Goal: Find specific page/section: Find specific page/section

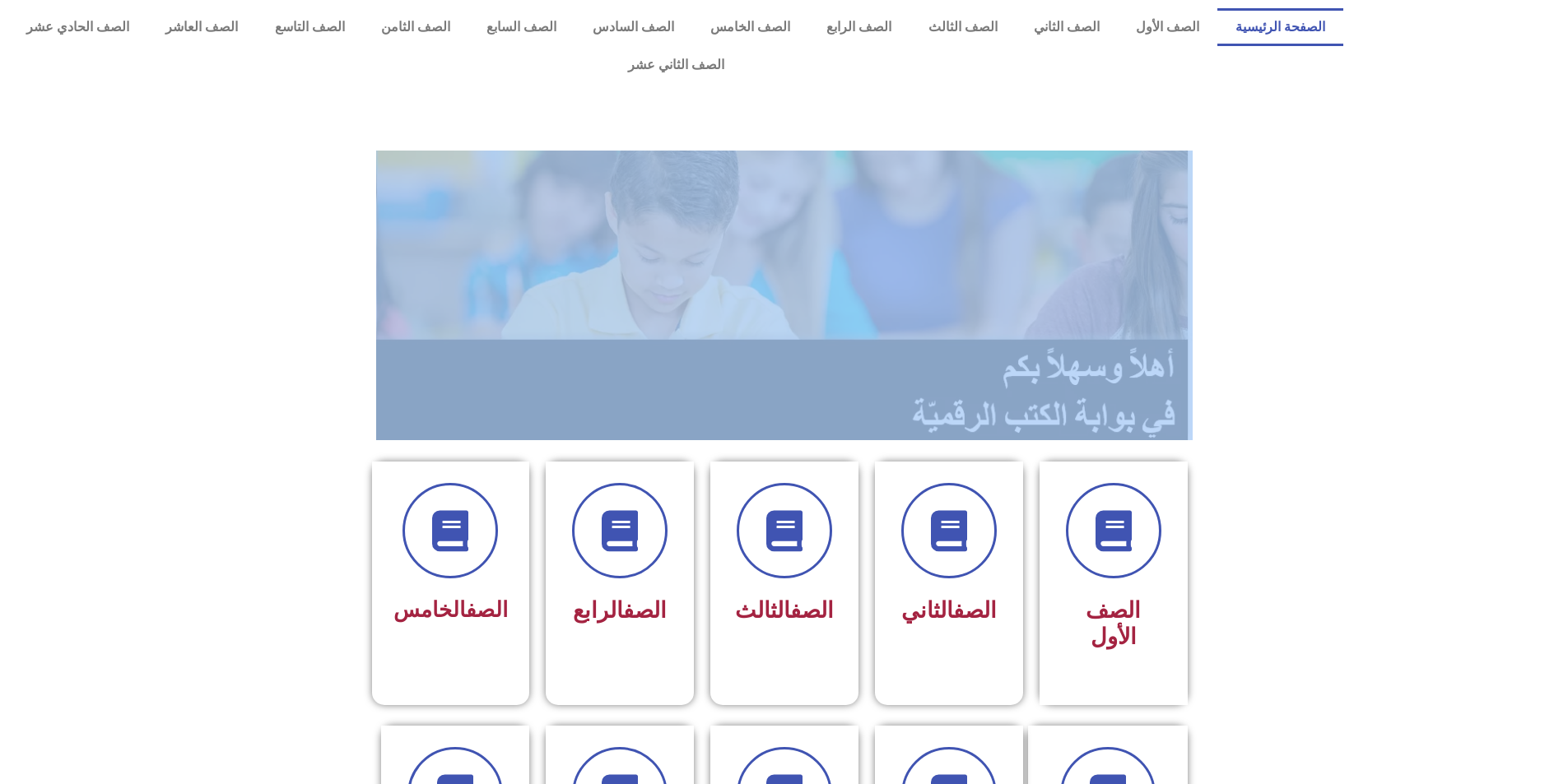
drag, startPoint x: 1087, startPoint y: 507, endPoint x: 1214, endPoint y: 437, distance: 145.0
click at [1032, 441] on section "الصف الأول الصف الثاني الصف الثالث الصف الرابع الصف الخامس" at bounding box center [784, 573] width 823 height 264
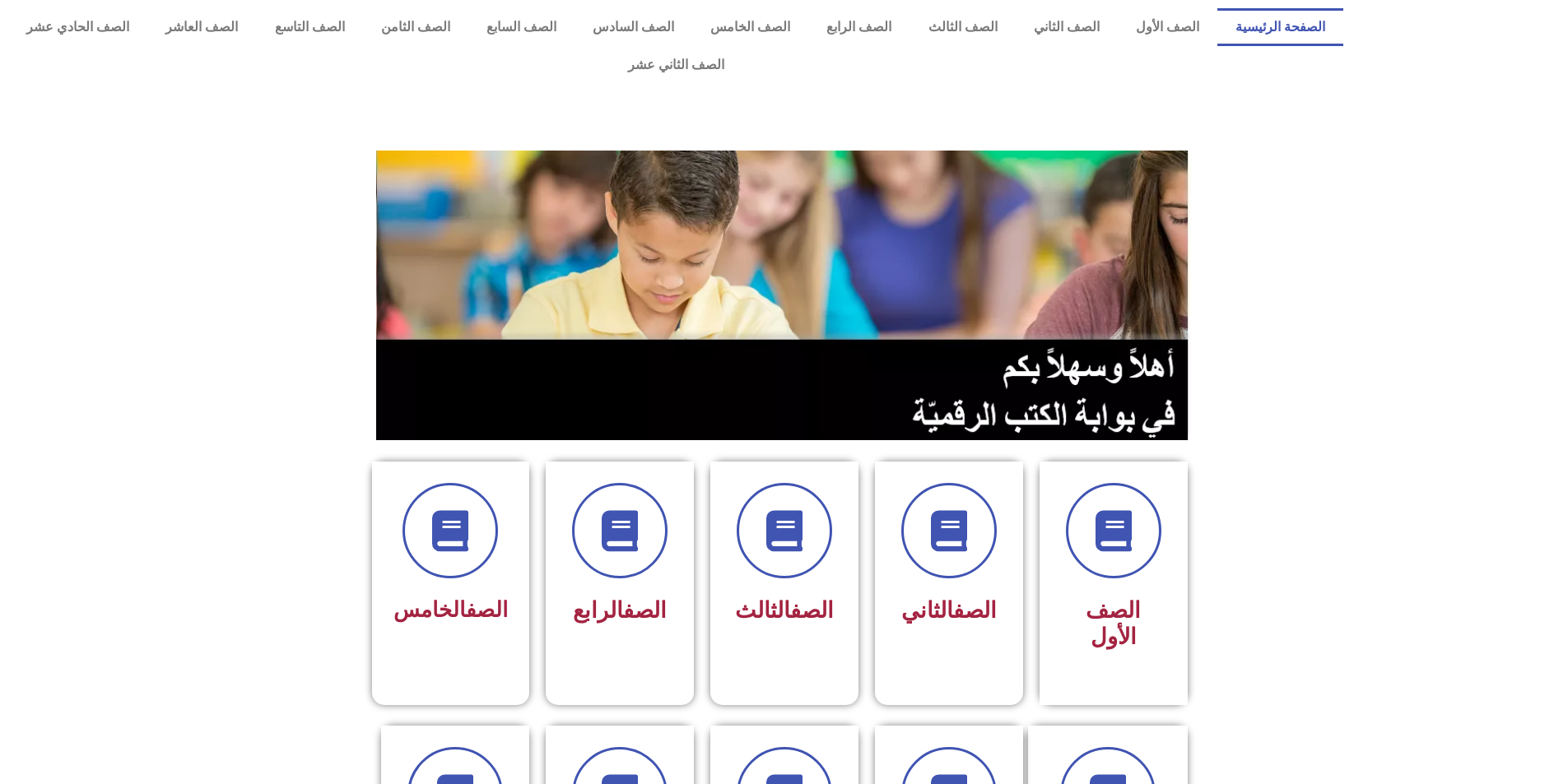
click at [1295, 458] on section "الصف الأول الصف الثاني الصف الثالث الصف الرابع الصف الخامس" at bounding box center [784, 573] width 1568 height 264
drag, startPoint x: 1067, startPoint y: 495, endPoint x: 1506, endPoint y: 498, distance: 439.0
click at [1528, 498] on section "الصف الأول الصف الثاني الصف الثالث الصف الرابع الصف الخامس" at bounding box center [784, 573] width 1568 height 264
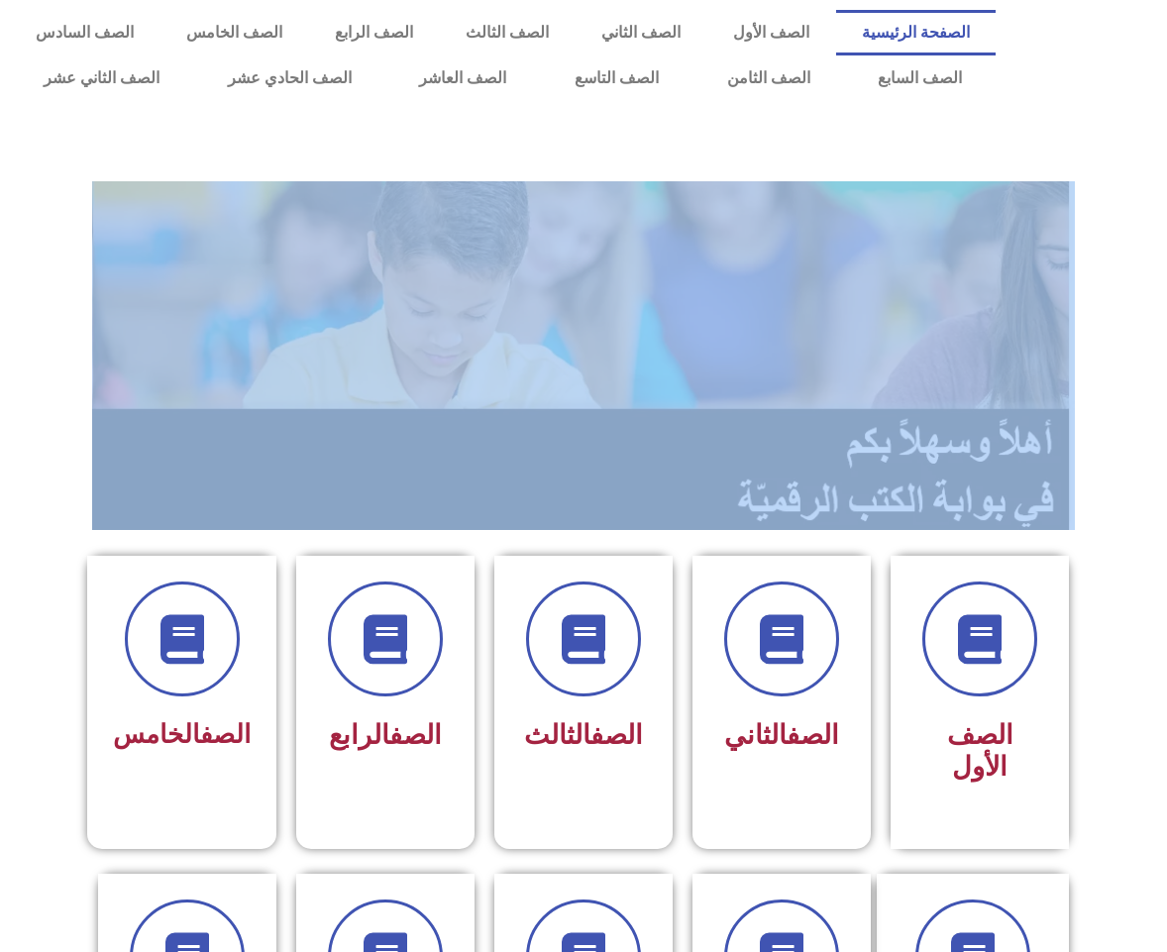
drag, startPoint x: 966, startPoint y: 660, endPoint x: 1352, endPoint y: 521, distance: 410.4
click at [1126, 539] on section "الصف الأول الصف الثاني الصف الثالث الصف الرابع الصف الخامس" at bounding box center [583, 690] width 1167 height 318
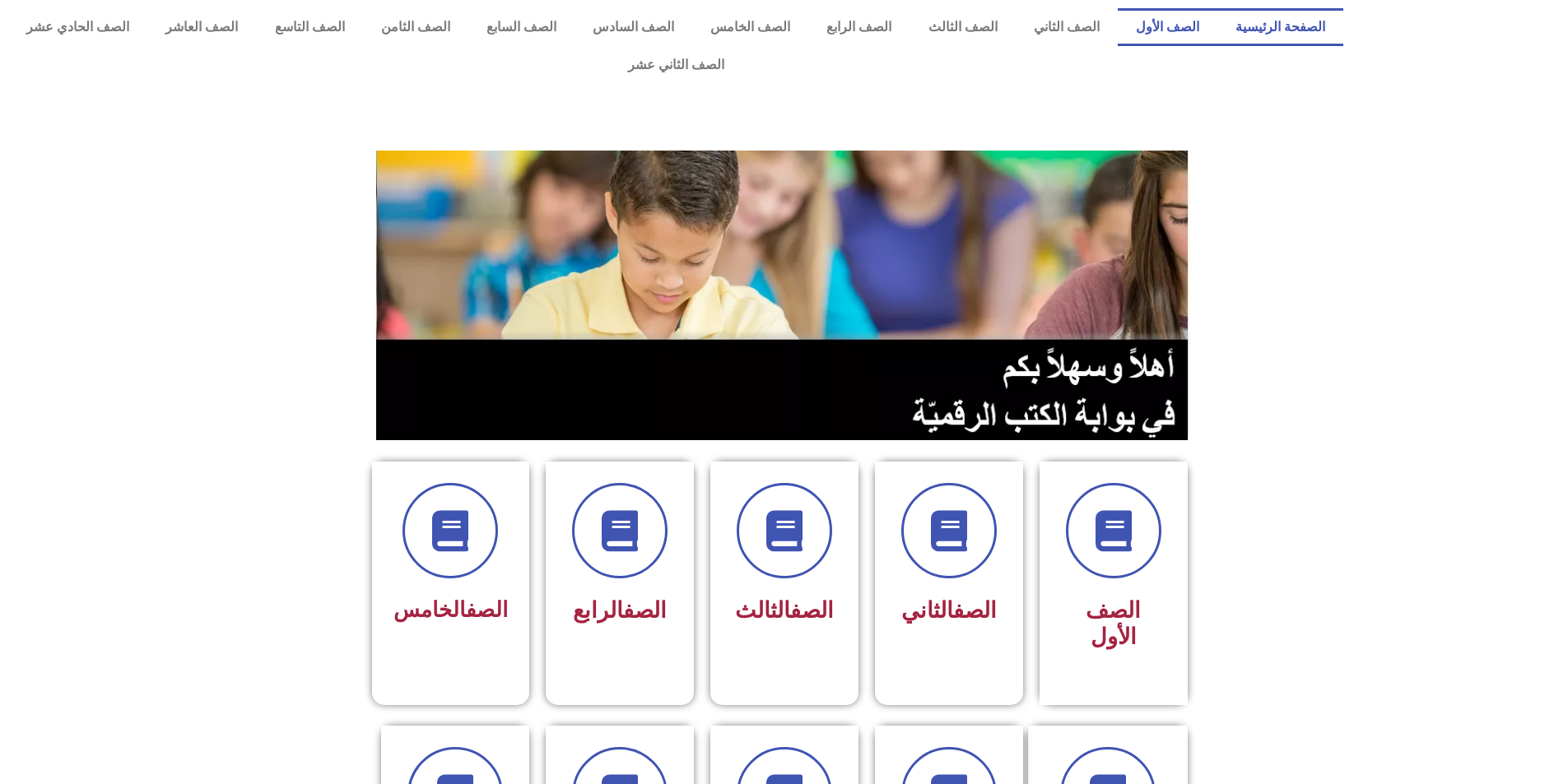
click at [1188, 42] on link "الصف الأول" at bounding box center [1167, 27] width 100 height 38
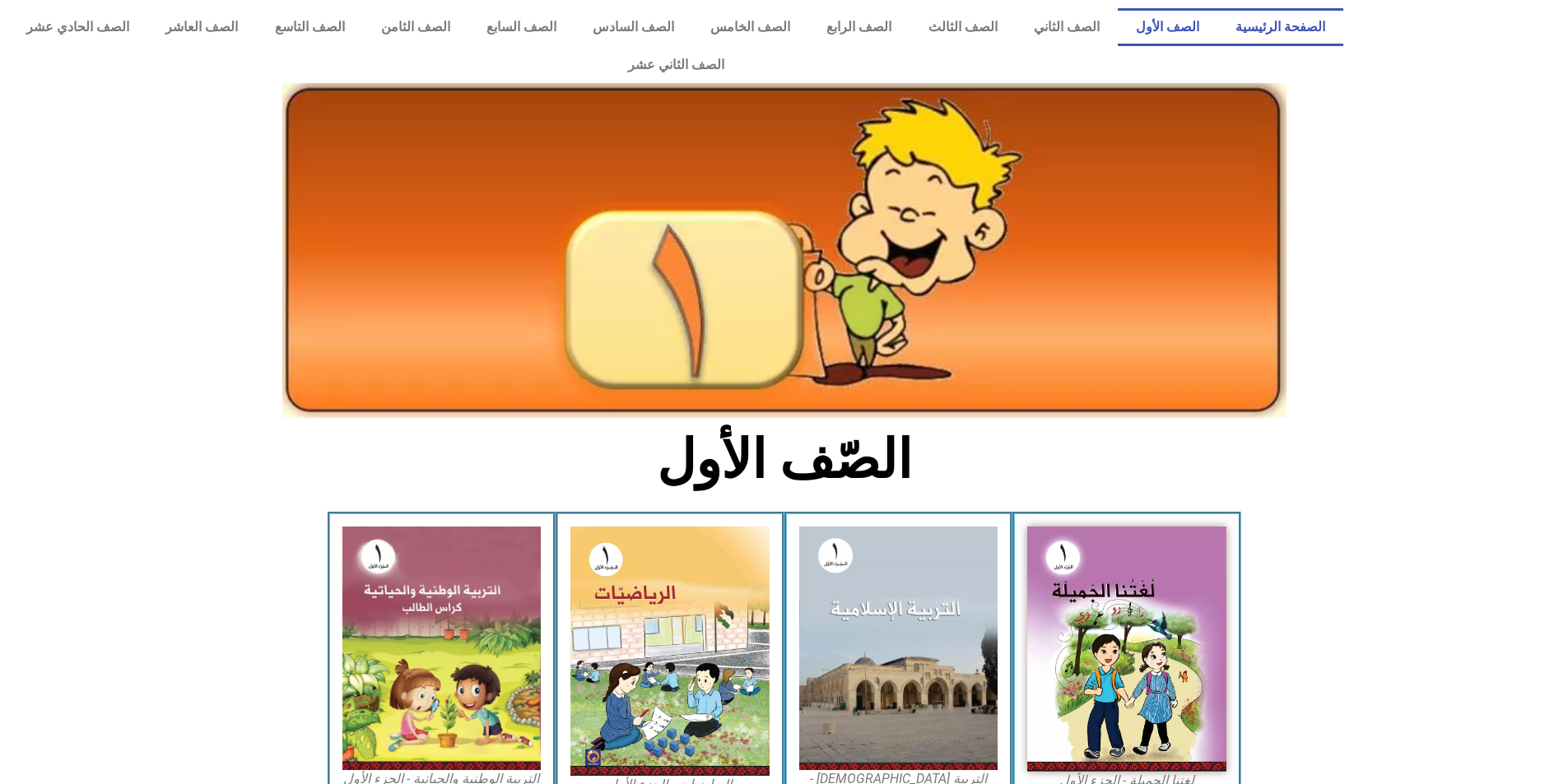
click at [1303, 18] on link "الصفحة الرئيسية" at bounding box center [1280, 27] width 126 height 38
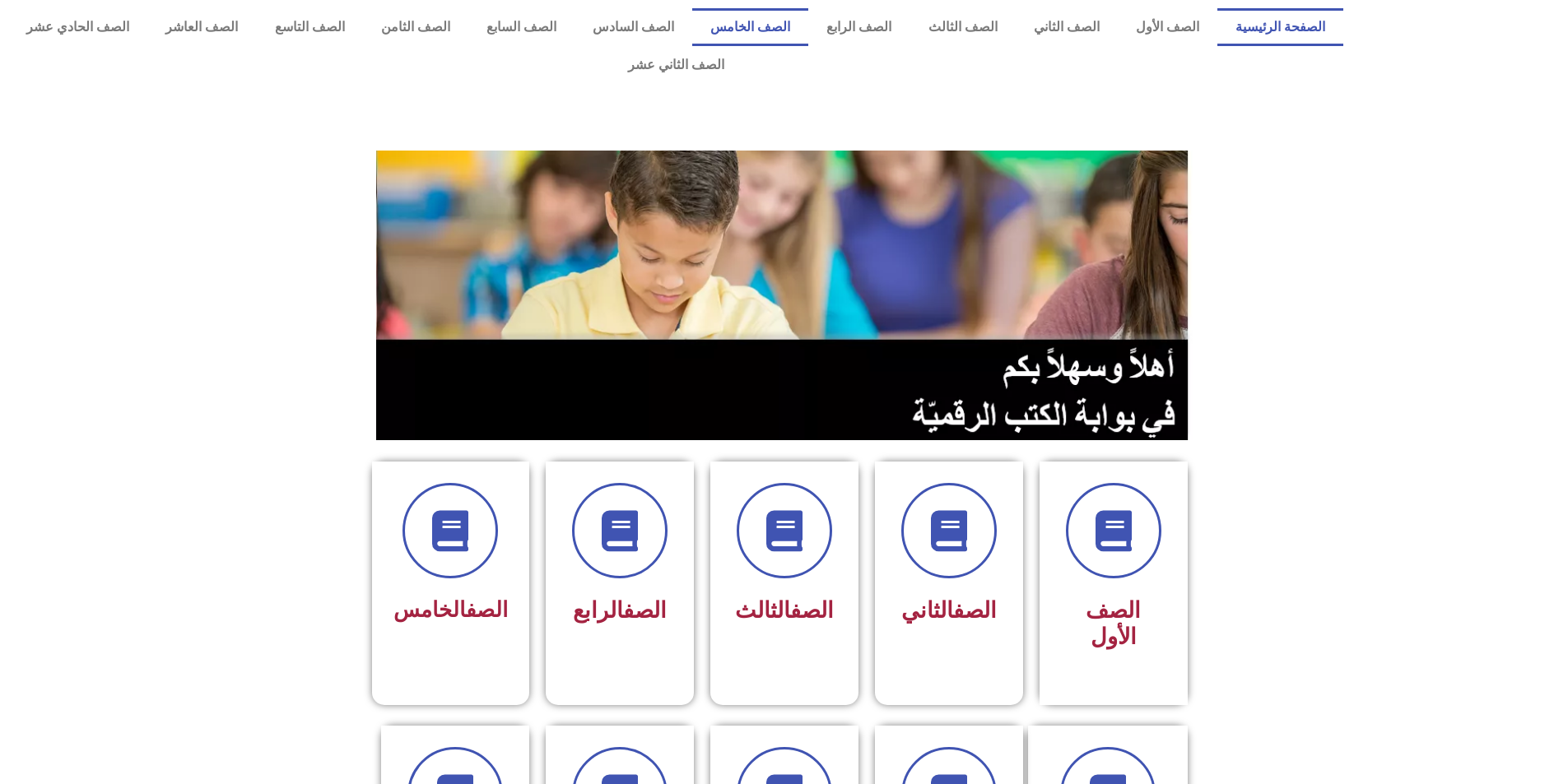
click at [809, 27] on link "الصف الخامس" at bounding box center [750, 27] width 116 height 38
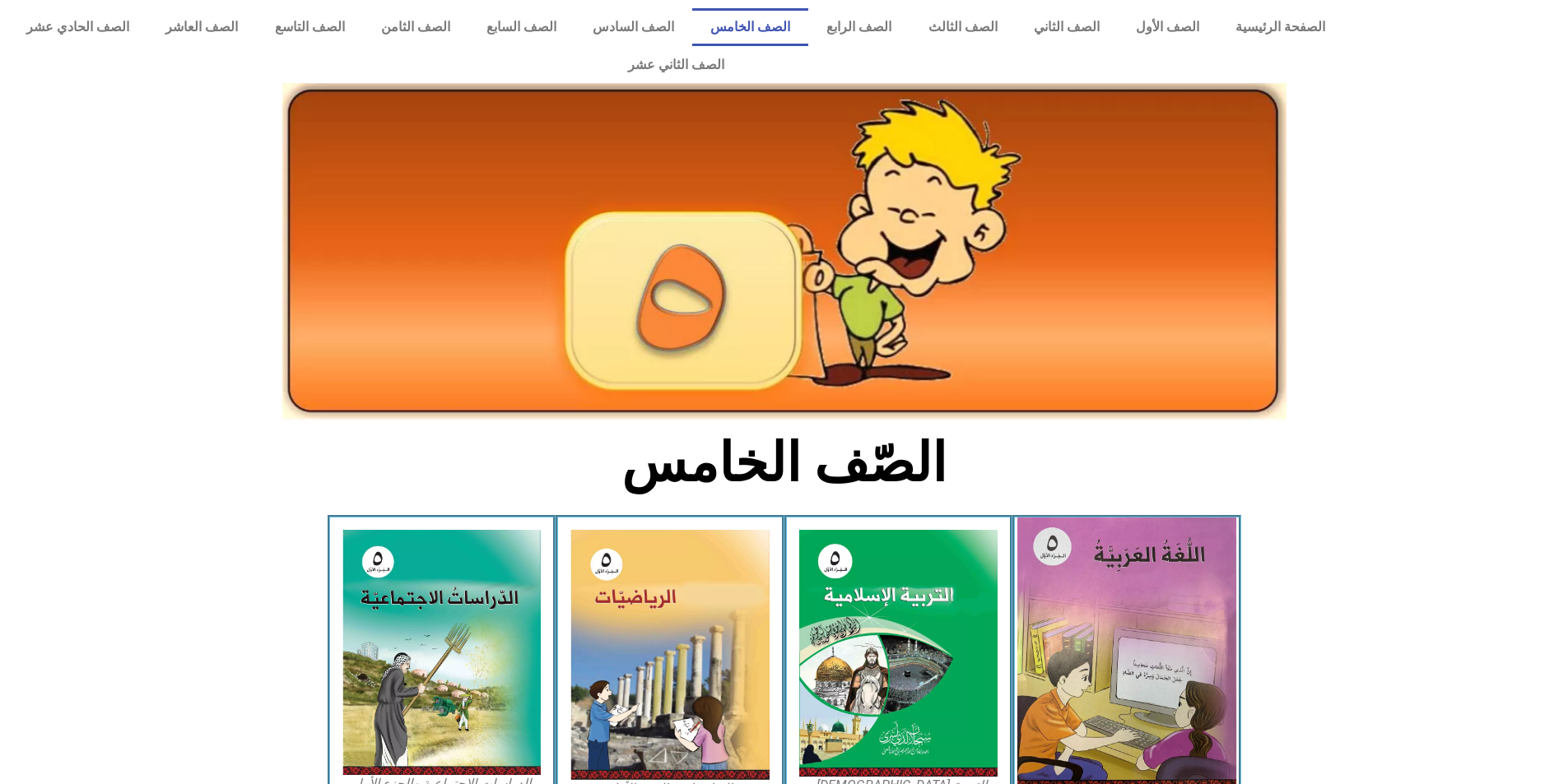
scroll to position [329, 0]
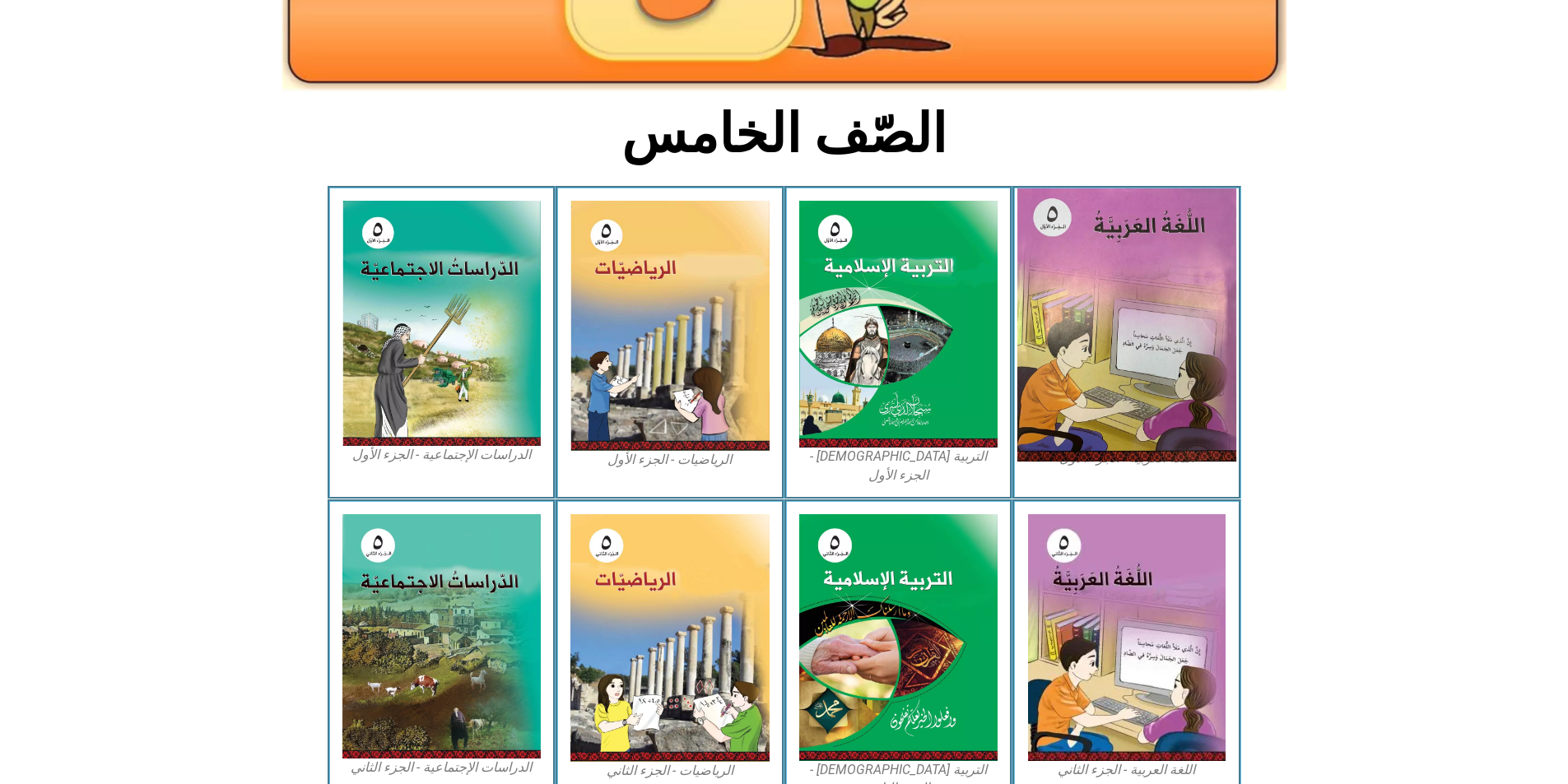
click at [1133, 383] on img at bounding box center [1126, 325] width 219 height 273
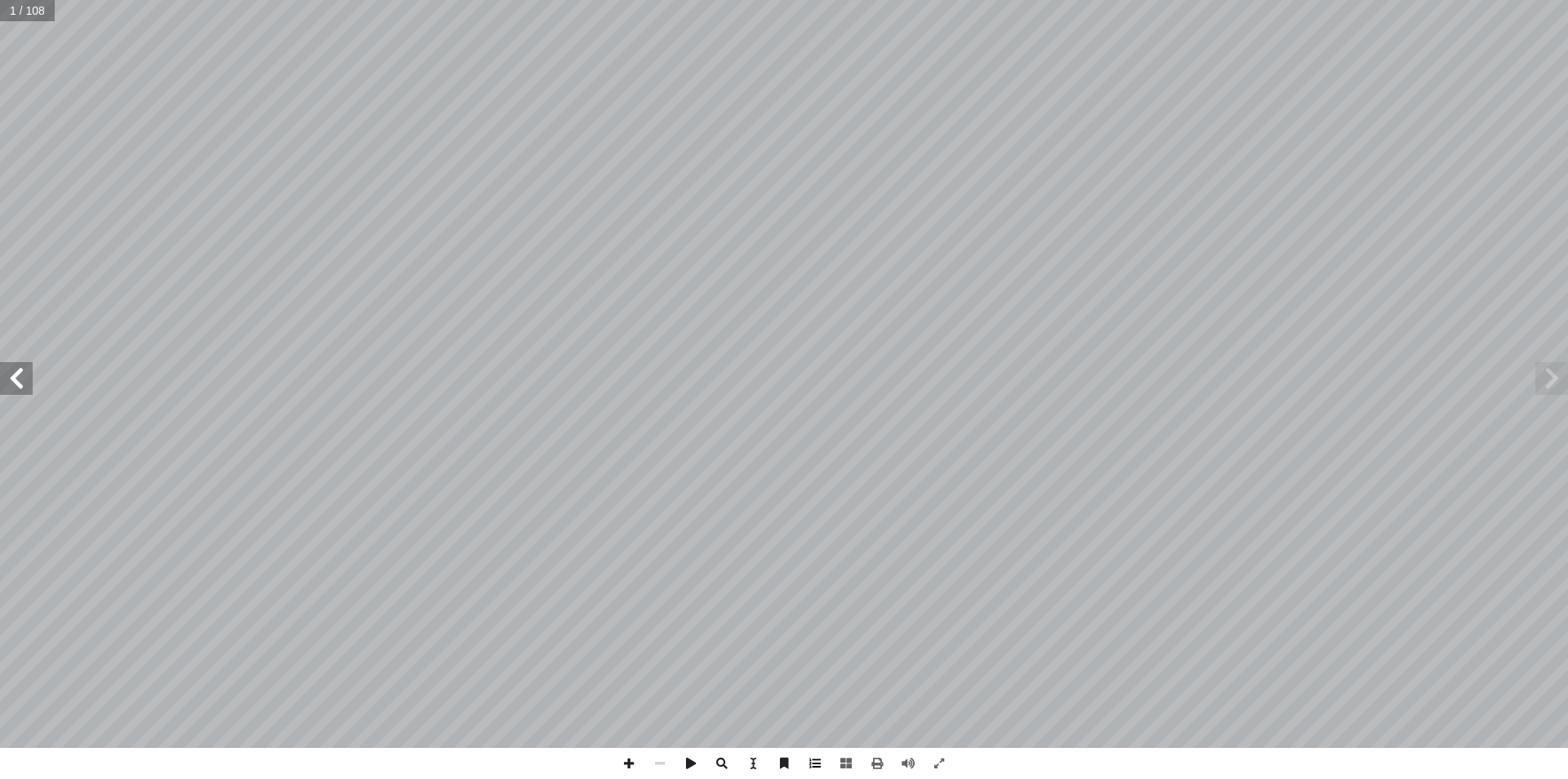
click at [821, 763] on span at bounding box center [816, 763] width 31 height 31
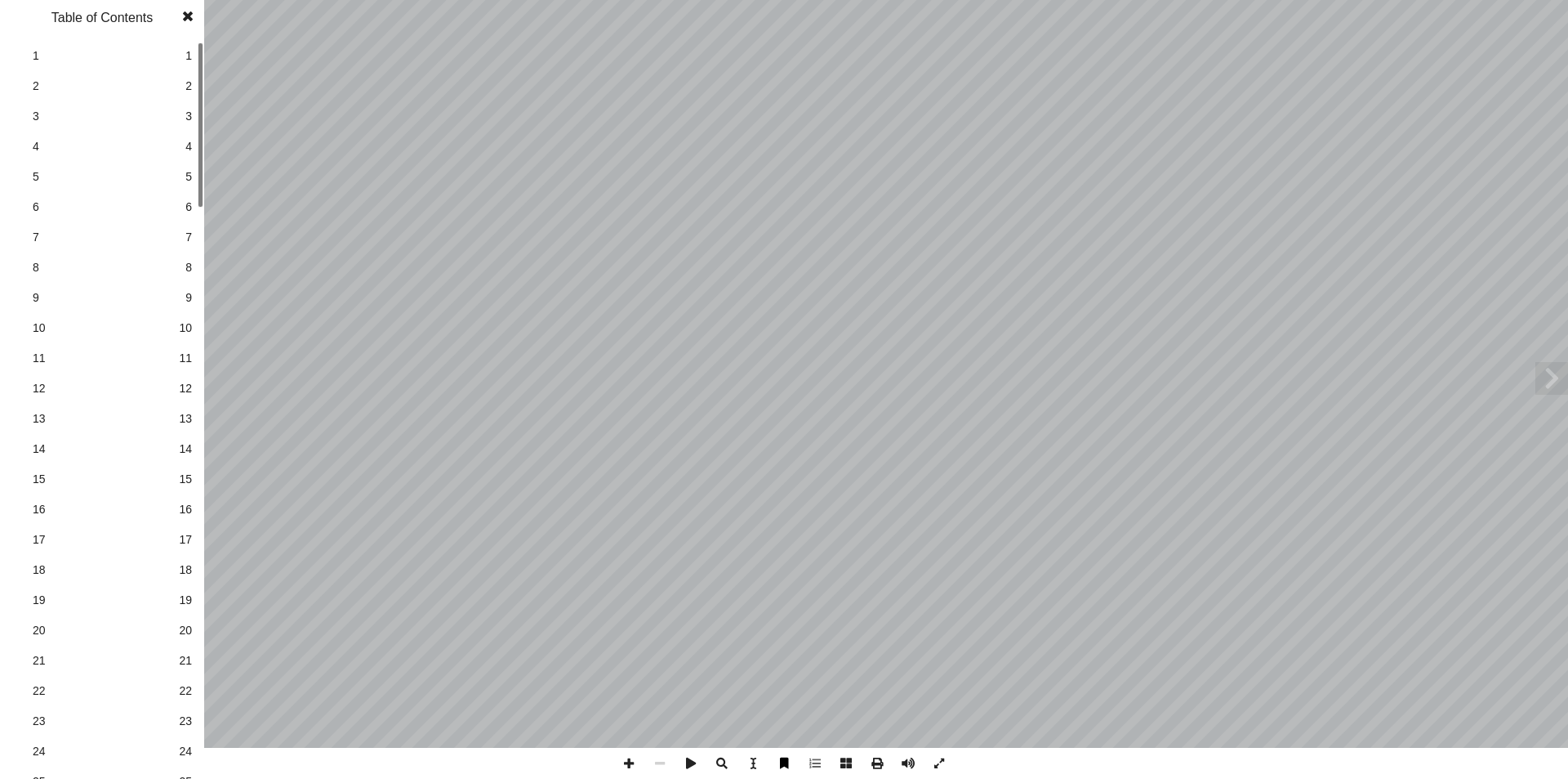
click at [783, 762] on span at bounding box center [784, 763] width 31 height 31
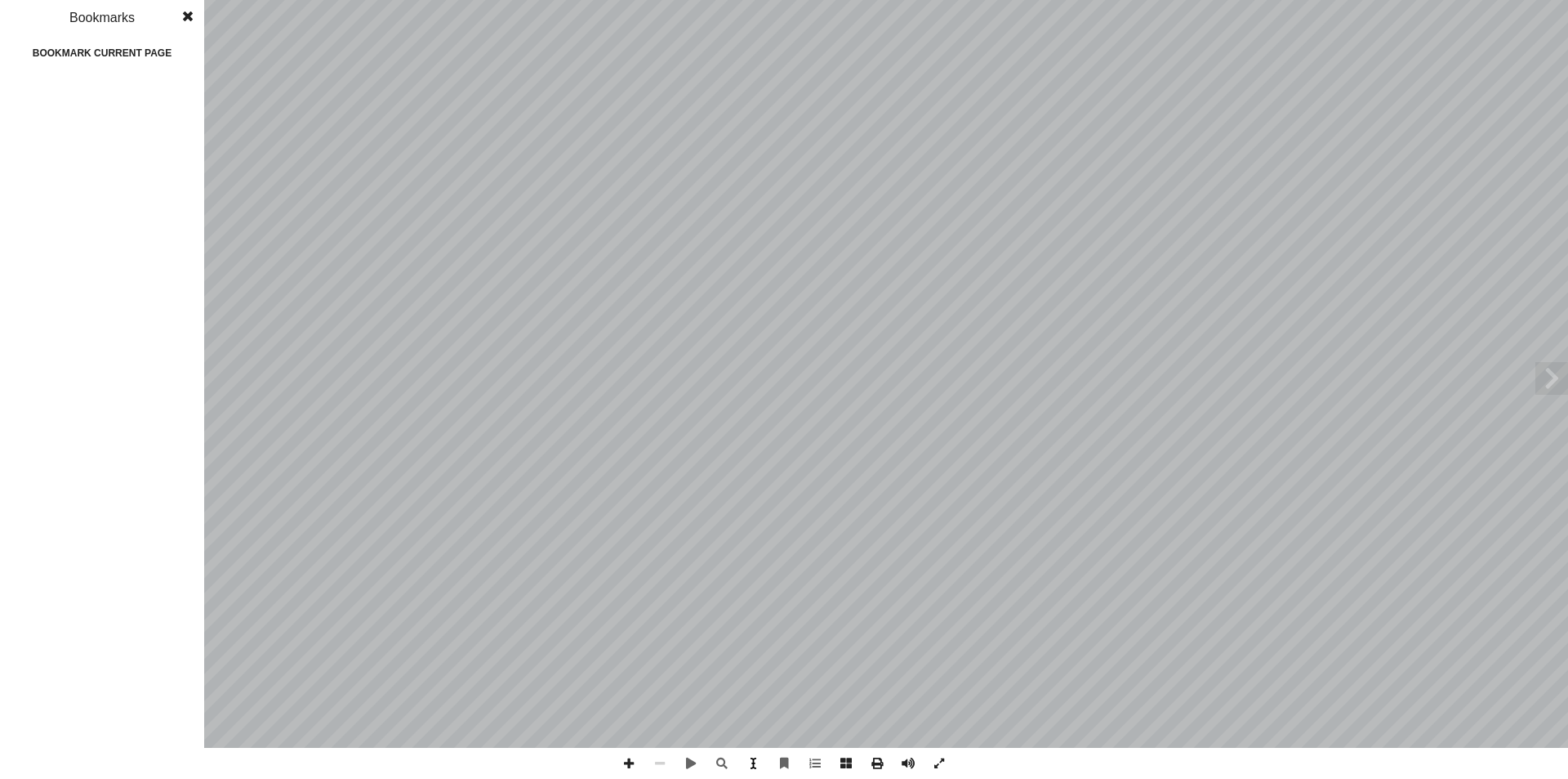
click at [748, 772] on span at bounding box center [753, 763] width 31 height 31
click at [930, 769] on span at bounding box center [939, 763] width 31 height 31
